Goal: Task Accomplishment & Management: Use online tool/utility

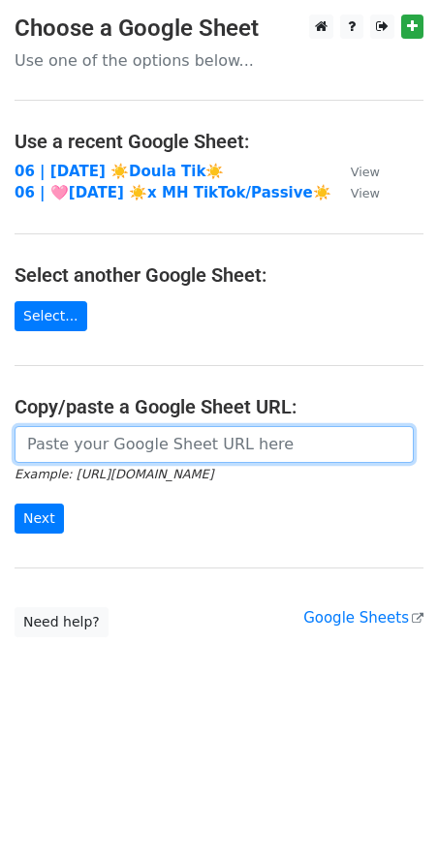
click at [187, 441] on input "url" at bounding box center [214, 444] width 399 height 37
paste input "[URL][DOMAIN_NAME]"
type input "https://docs.google.com/spreadsheets/d/1Dkkp0QVaWvomyUkPelBRzTiMZc8JYQJzAUVXr_l…"
click at [15, 504] on input "Next" at bounding box center [39, 519] width 49 height 30
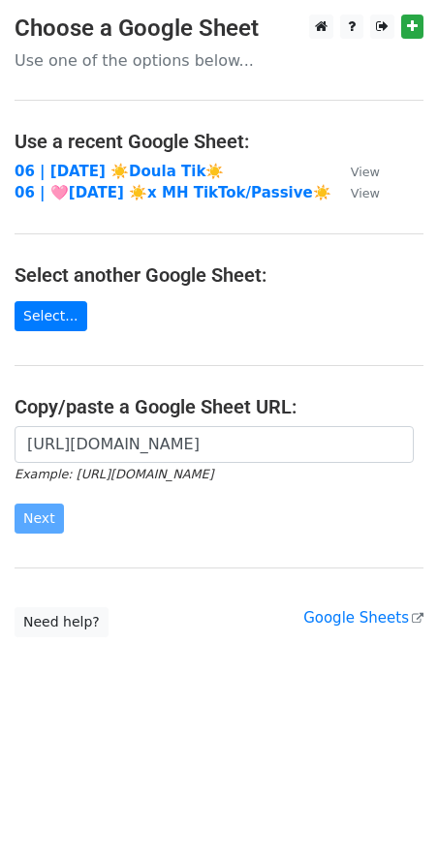
scroll to position [0, 0]
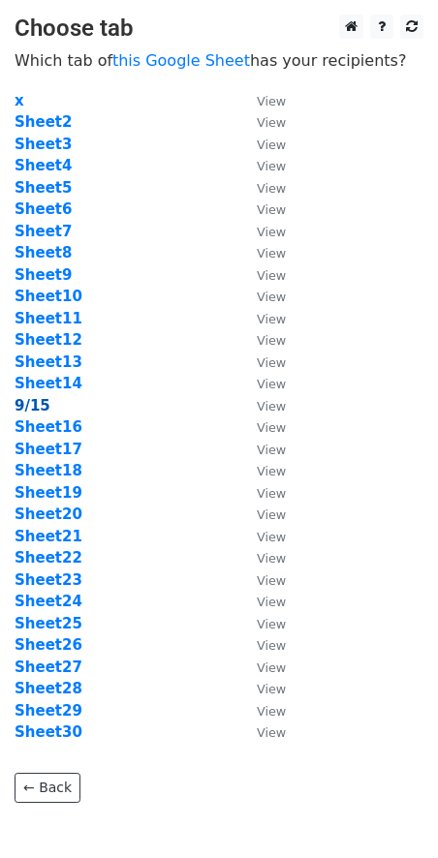
click at [33, 408] on strong "9/15" at bounding box center [33, 405] width 36 height 17
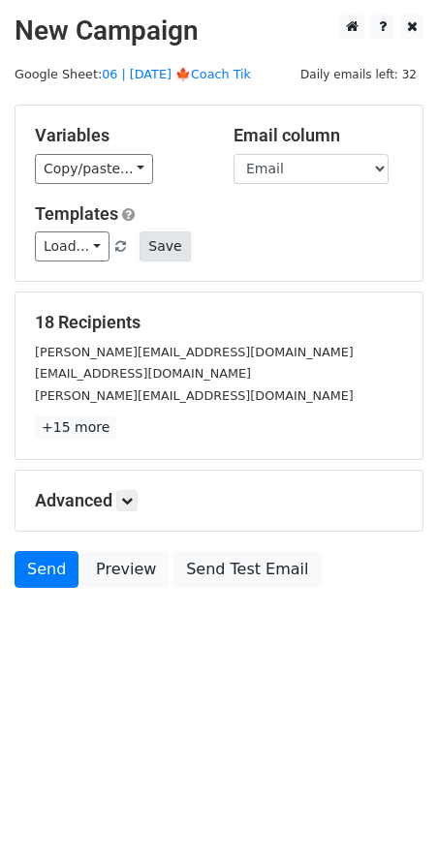
click at [147, 256] on button "Save" at bounding box center [165, 247] width 50 height 30
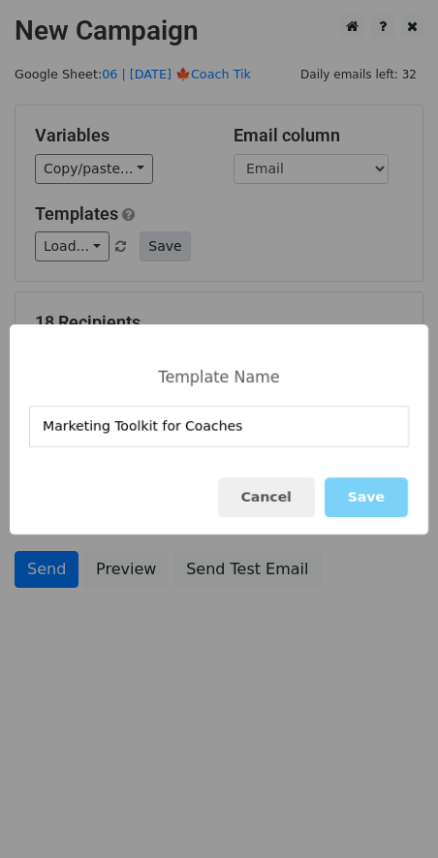
type input "Marketing Toolkit for Coaches"
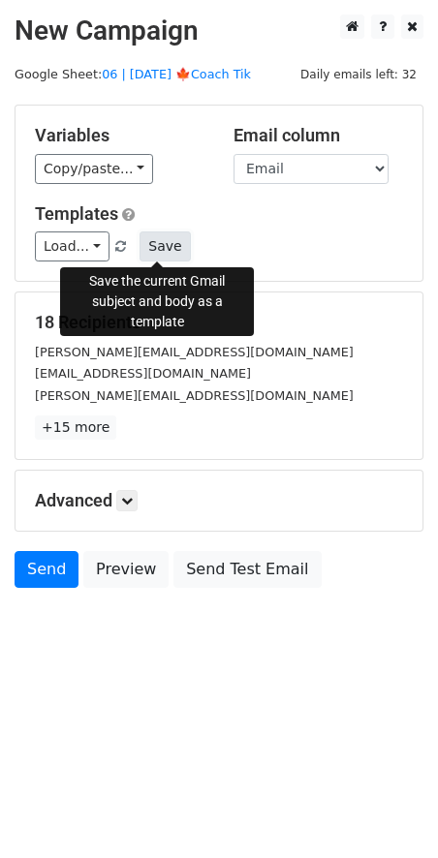
click at [168, 249] on button "Save" at bounding box center [165, 247] width 50 height 30
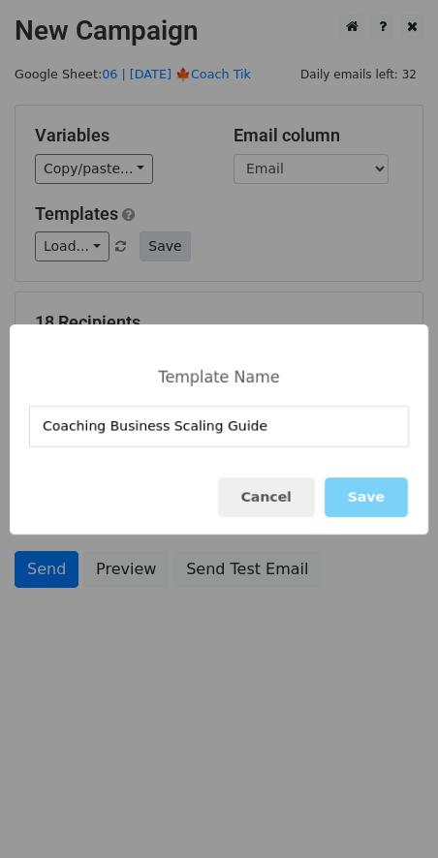
type input "Coaching Business Scaling Guide"
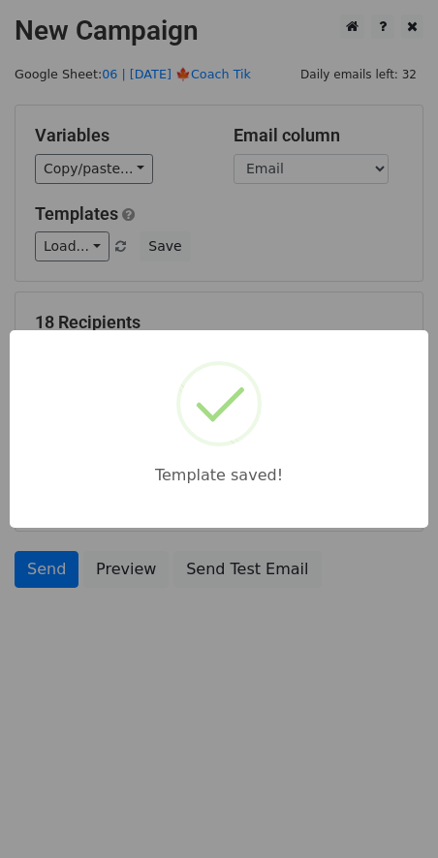
click at [241, 263] on div "Template saved!" at bounding box center [219, 429] width 438 height 858
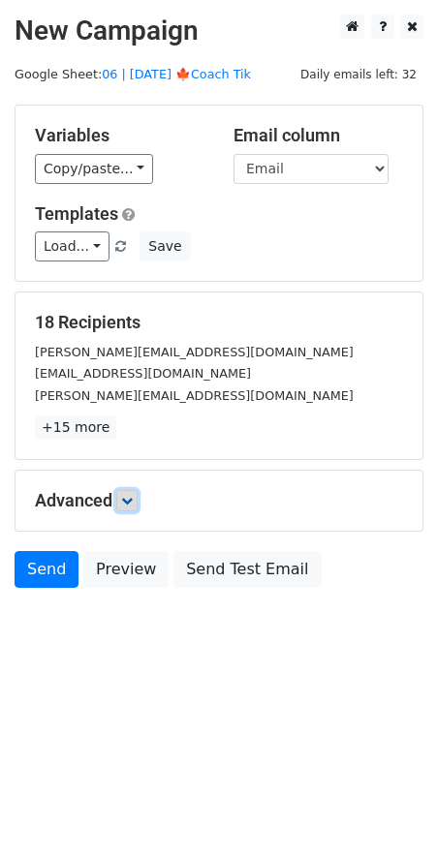
click at [120, 508] on link at bounding box center [126, 500] width 21 height 21
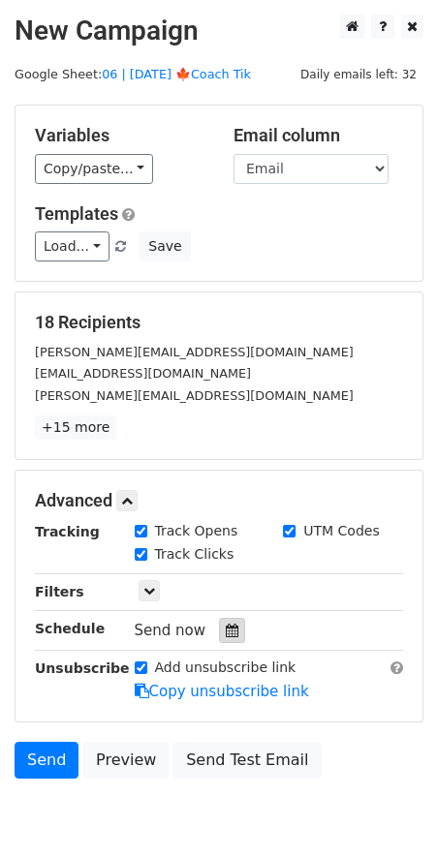
click at [219, 629] on div at bounding box center [232, 630] width 26 height 25
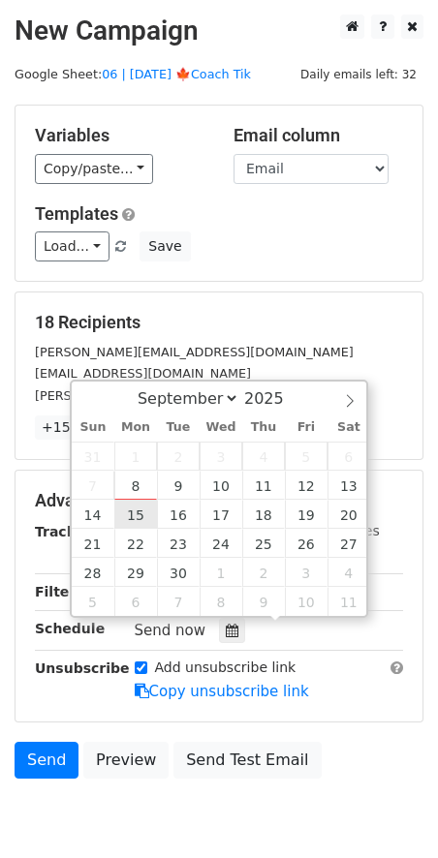
type input "2025-09-15 12:00"
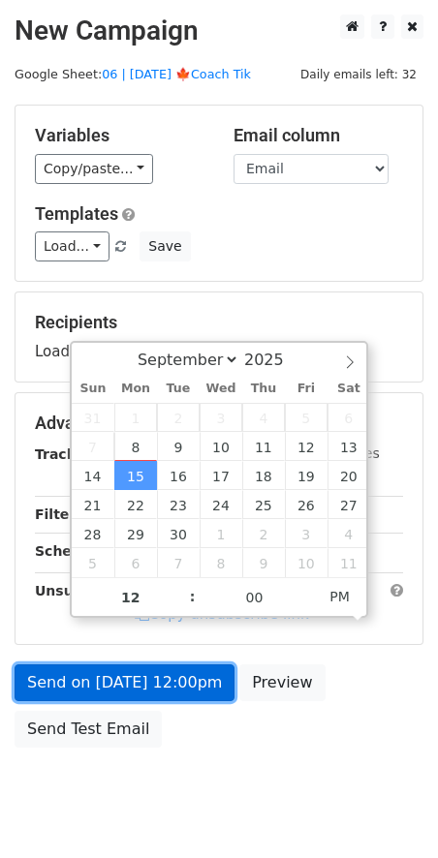
click at [140, 665] on link "Send on Sep 15 at 12:00pm" at bounding box center [125, 683] width 220 height 37
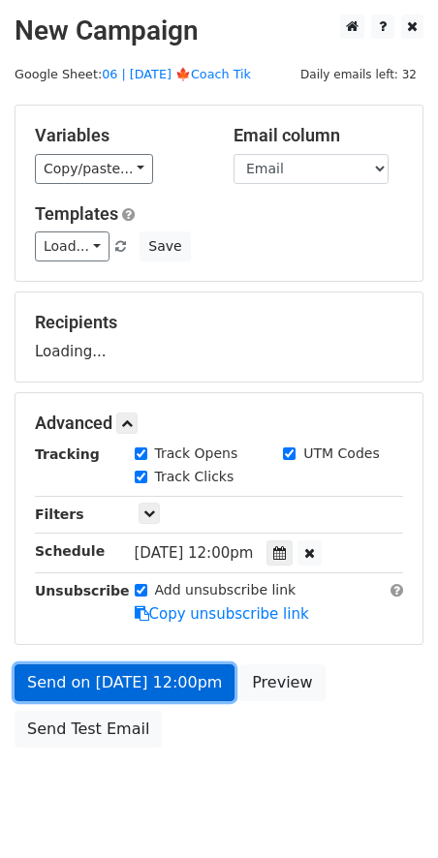
click at [140, 688] on link "Send on Sep 15 at 12:00pm" at bounding box center [125, 683] width 220 height 37
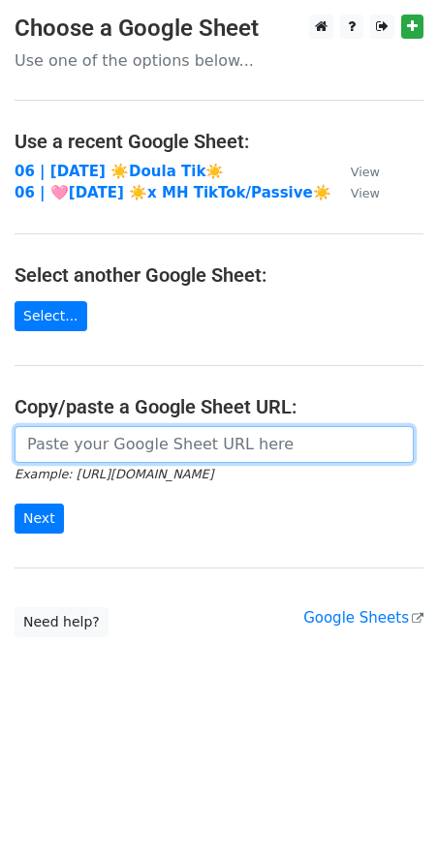
click at [179, 458] on input "url" at bounding box center [214, 444] width 399 height 37
paste input "https://docs.google.com/spreadsheets/d/1Dkkp0QVaWvomyUkPelBRzTiMZc8JYQJzAUVXr_l…"
type input "https://docs.google.com/spreadsheets/d/1Dkkp0QVaWvomyUkPelBRzTiMZc8JYQJzAUVXr_l…"
click at [15, 504] on input "Next" at bounding box center [39, 519] width 49 height 30
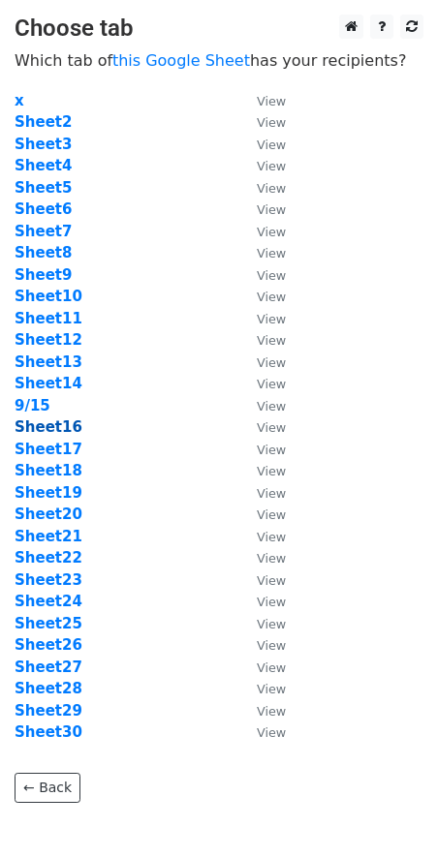
click at [42, 428] on strong "Sheet16" at bounding box center [49, 427] width 68 height 17
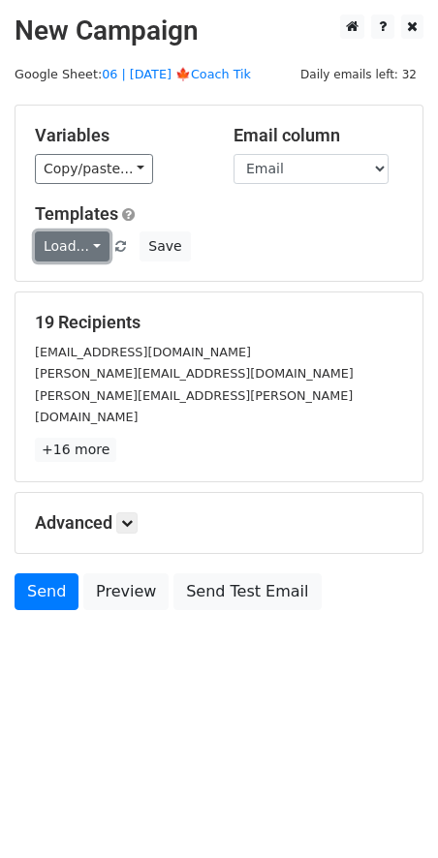
click at [64, 243] on link "Load..." at bounding box center [72, 247] width 75 height 30
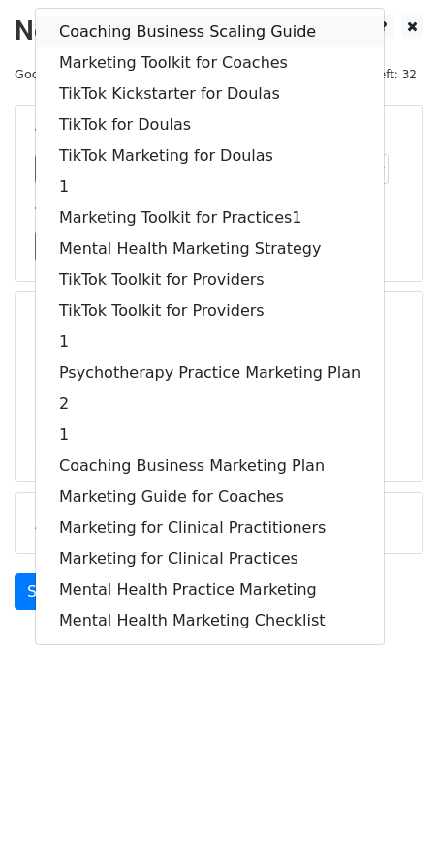
click at [146, 30] on link "Coaching Business Scaling Guide" at bounding box center [210, 31] width 348 height 31
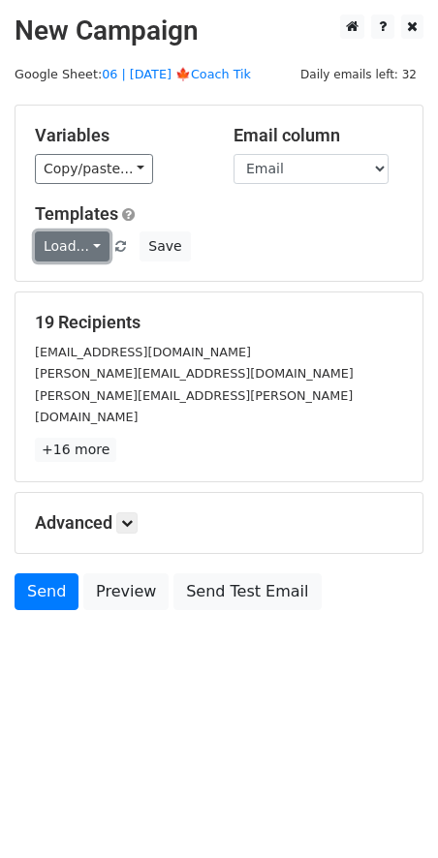
click at [71, 239] on link "Load..." at bounding box center [72, 247] width 75 height 30
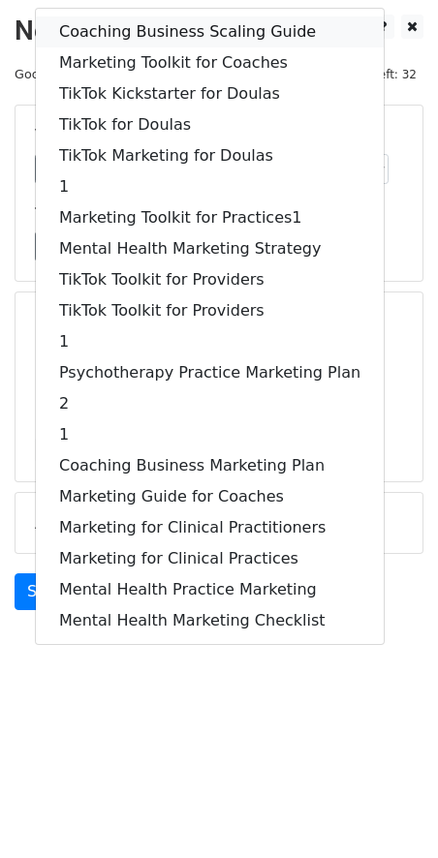
click at [145, 24] on link "Coaching Business Scaling Guide" at bounding box center [210, 31] width 348 height 31
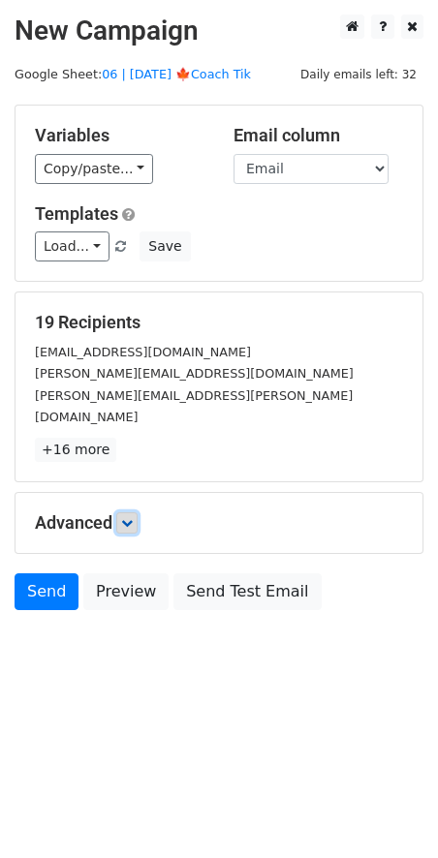
click at [129, 517] on icon at bounding box center [127, 523] width 12 height 12
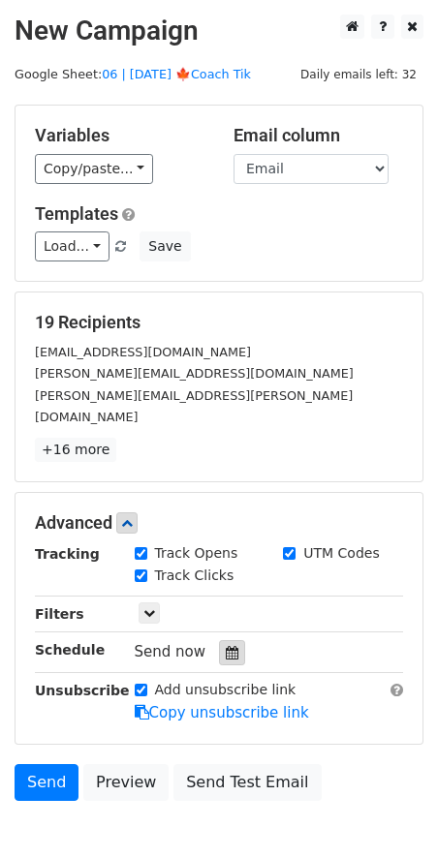
click at [229, 646] on icon at bounding box center [232, 653] width 13 height 14
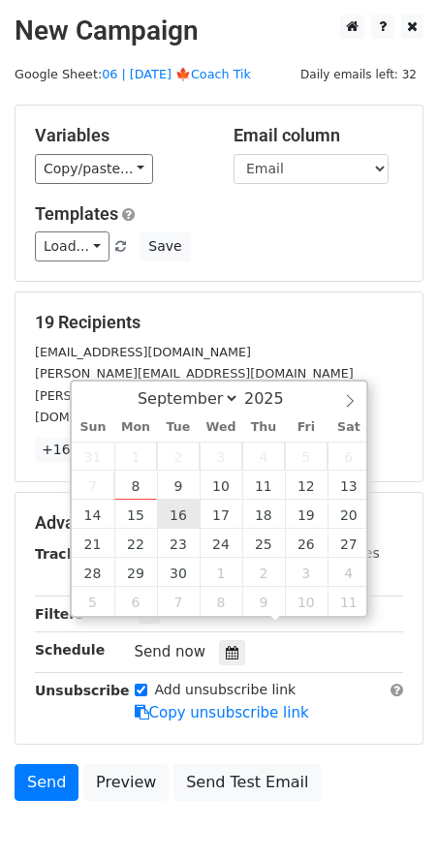
type input "2025-09-16 12:00"
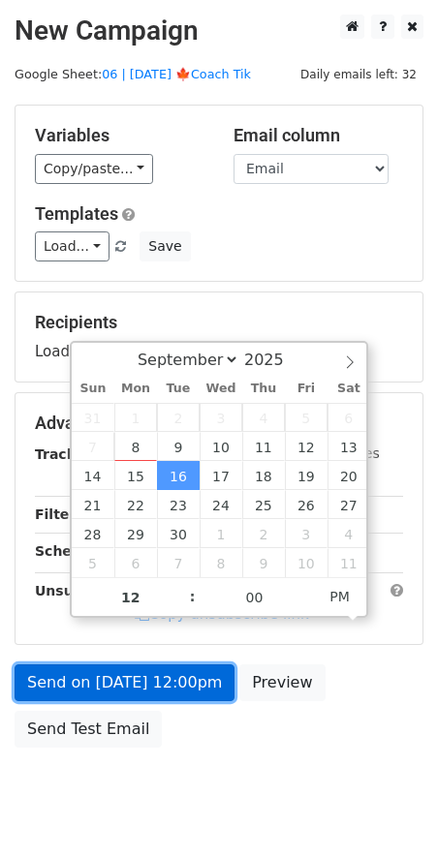
click at [116, 684] on link "Send on Sep 16 at 12:00pm" at bounding box center [125, 683] width 220 height 37
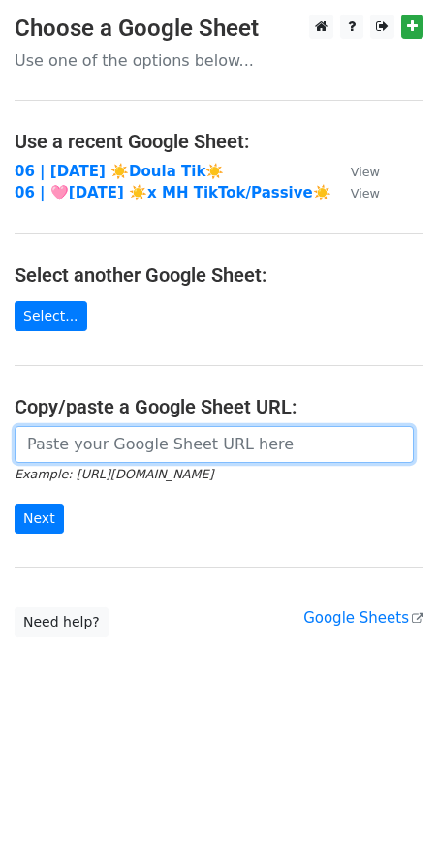
click at [220, 443] on input "url" at bounding box center [214, 444] width 399 height 37
paste input "https://docs.google.com/spreadsheets/d/1Dkkp0QVaWvomyUkPelBRzTiMZc8JYQJzAUVXr_l…"
type input "https://docs.google.com/spreadsheets/d/1Dkkp0QVaWvomyUkPelBRzTiMZc8JYQJzAUVXr_l…"
click at [15, 504] on input "Next" at bounding box center [39, 519] width 49 height 30
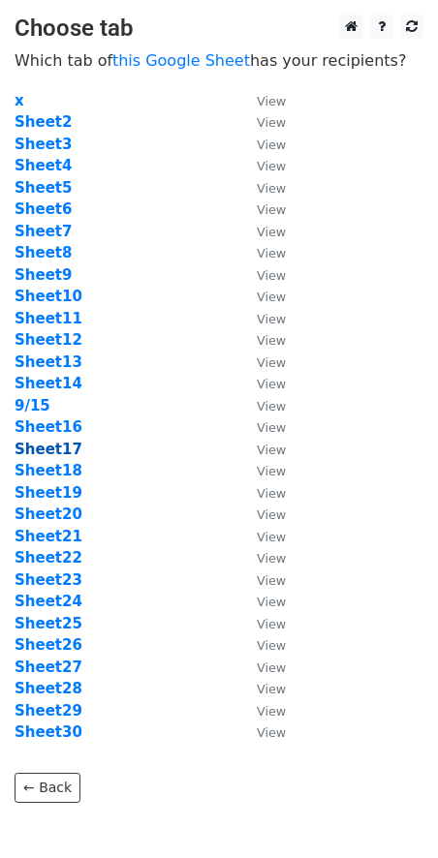
click at [57, 451] on strong "Sheet17" at bounding box center [49, 449] width 68 height 17
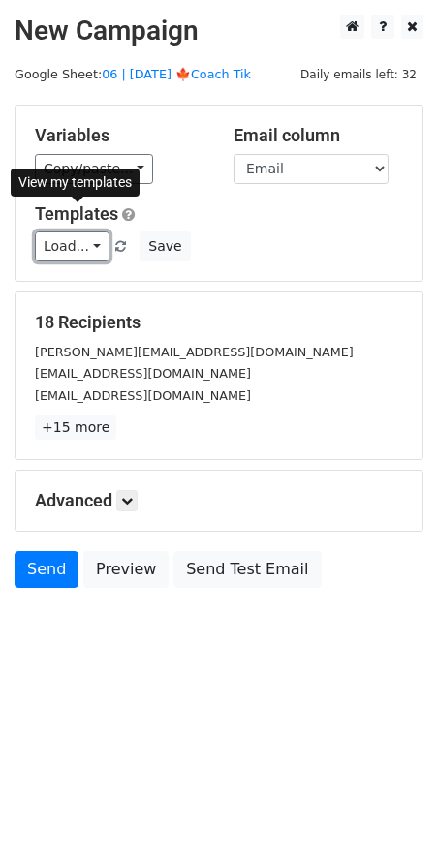
click at [54, 234] on link "Load..." at bounding box center [72, 247] width 75 height 30
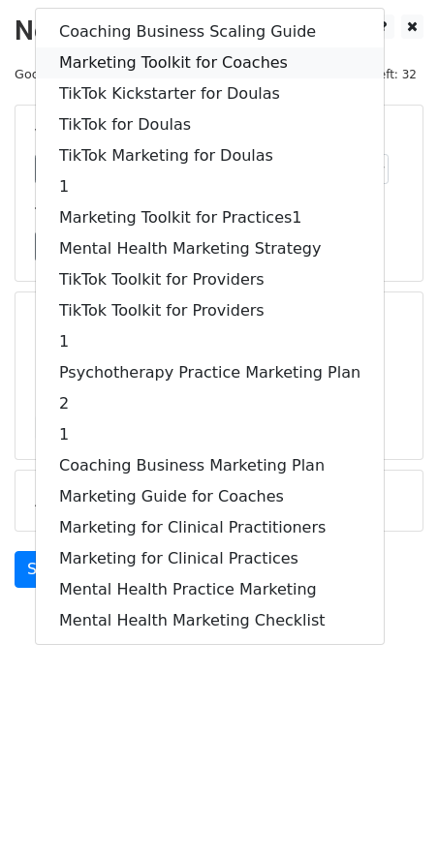
click at [148, 53] on link "Marketing Toolkit for Coaches" at bounding box center [210, 62] width 348 height 31
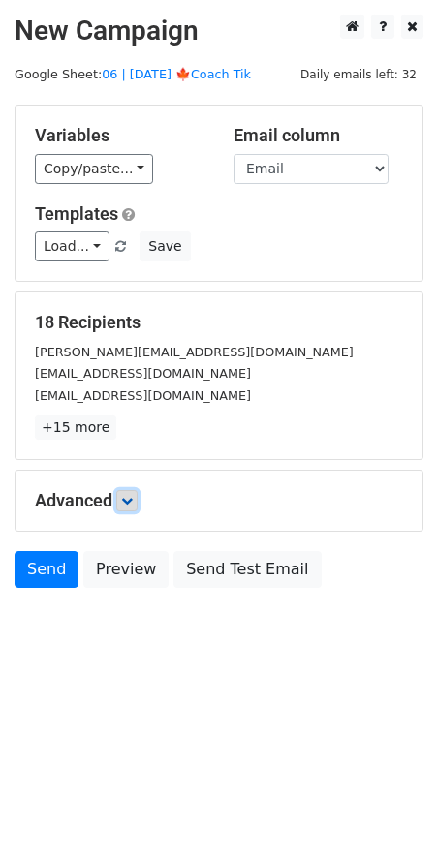
click at [134, 490] on link at bounding box center [126, 500] width 21 height 21
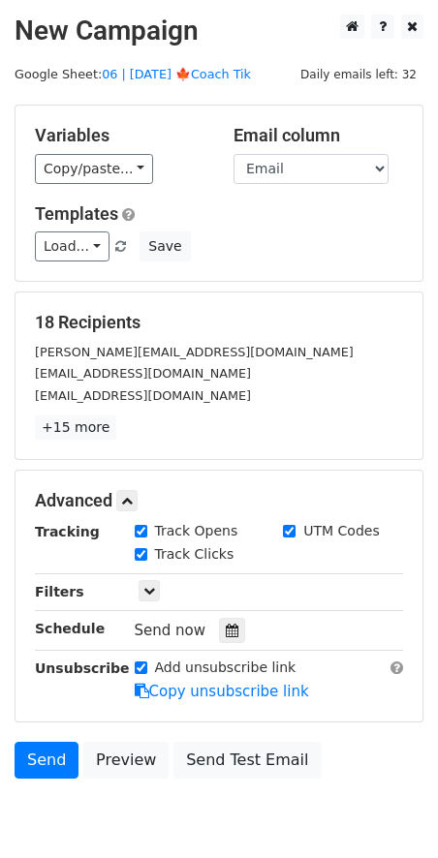
click at [243, 643] on div "Tracking Track Opens UTM Codes Track Clicks Filters Only include spreadsheet ro…" at bounding box center [219, 611] width 368 height 181
click at [228, 633] on icon at bounding box center [232, 631] width 13 height 14
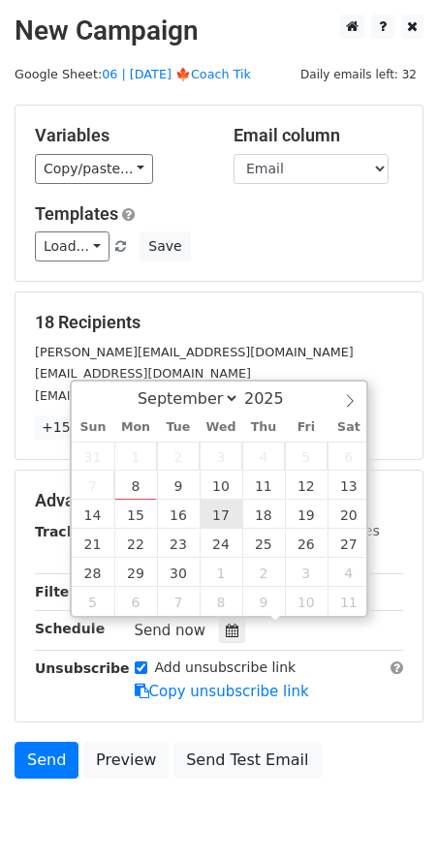
type input "[DATE] 12:00"
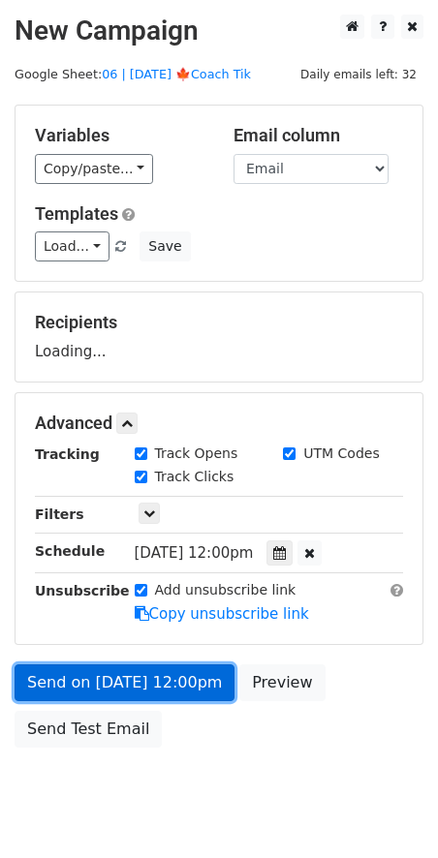
click at [170, 670] on link "Send on [DATE] 12:00pm" at bounding box center [125, 683] width 220 height 37
